Goal: Find contact information: Find contact information

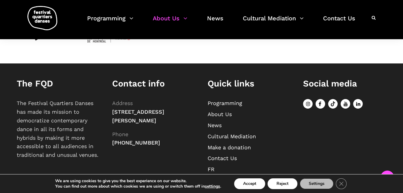
scroll to position [476, 0]
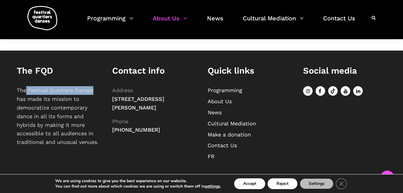
drag, startPoint x: 27, startPoint y: 90, endPoint x: 95, endPoint y: 90, distance: 68.6
click at [95, 90] on p "The Festival Quartiers Danses has made its mission to democratize contemporary …" at bounding box center [59, 116] width 84 height 60
copy p "Festival Quartiers Danses"
drag, startPoint x: 163, startPoint y: 135, endPoint x: 108, endPoint y: 137, distance: 55.2
click at [108, 137] on div "Contact info Address [STREET_ADDRESS][PERSON_NAME] Phone [PHONE_NUMBER]" at bounding box center [154, 100] width 96 height 71
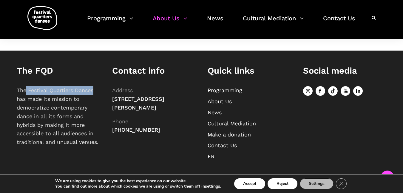
copy span "[PHONE_NUMBER]"
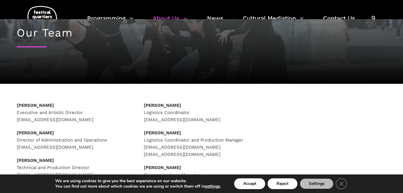
scroll to position [60, 0]
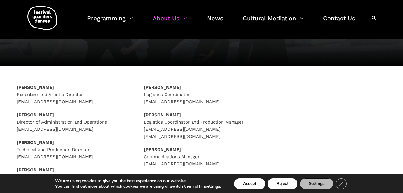
drag, startPoint x: 91, startPoint y: 102, endPoint x: 1, endPoint y: 79, distance: 92.9
click at [1, 79] on div "[PERSON_NAME] Executive and Artistic Director [EMAIL_ADDRESS][DOMAIN_NAME] [PER…" at bounding box center [201, 156] width 403 height 180
copy p "[PERSON_NAME] Executive and Artistic Director [EMAIL_ADDRESS][DOMAIN_NAME]"
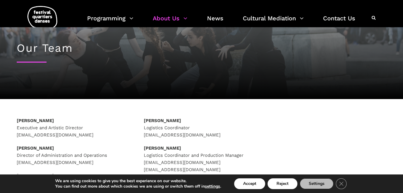
scroll to position [0, 0]
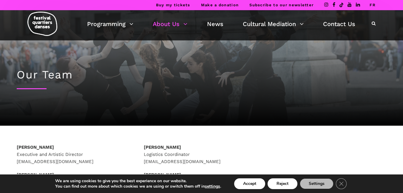
click at [37, 18] on img at bounding box center [42, 24] width 30 height 24
